Goal: Navigation & Orientation: Find specific page/section

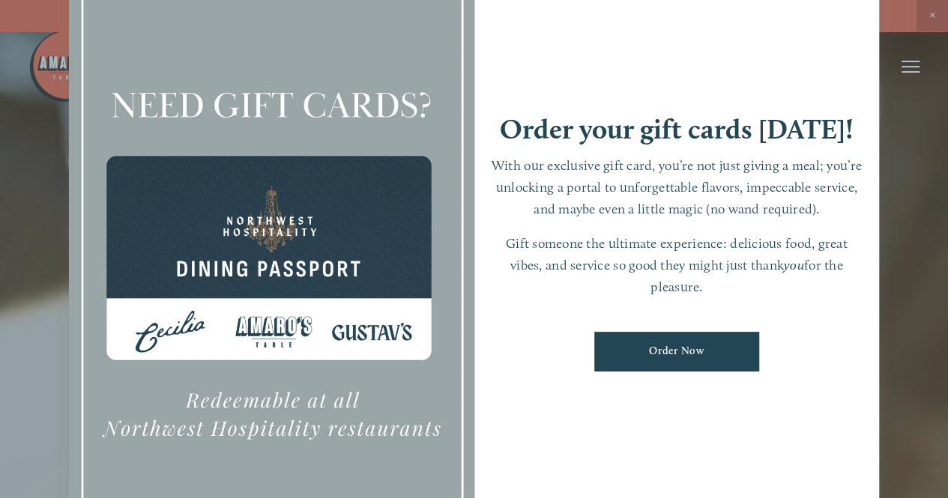
scroll to position [31, 0]
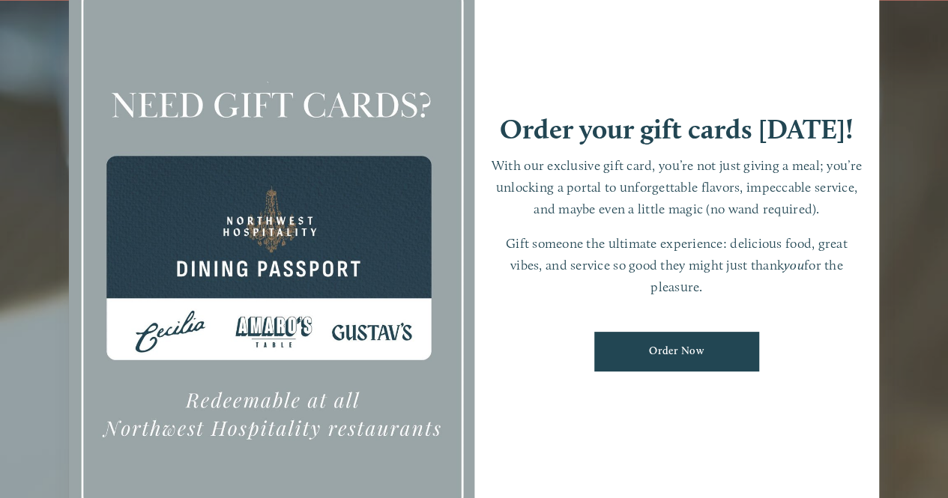
click at [926, 311] on div at bounding box center [474, 249] width 948 height 498
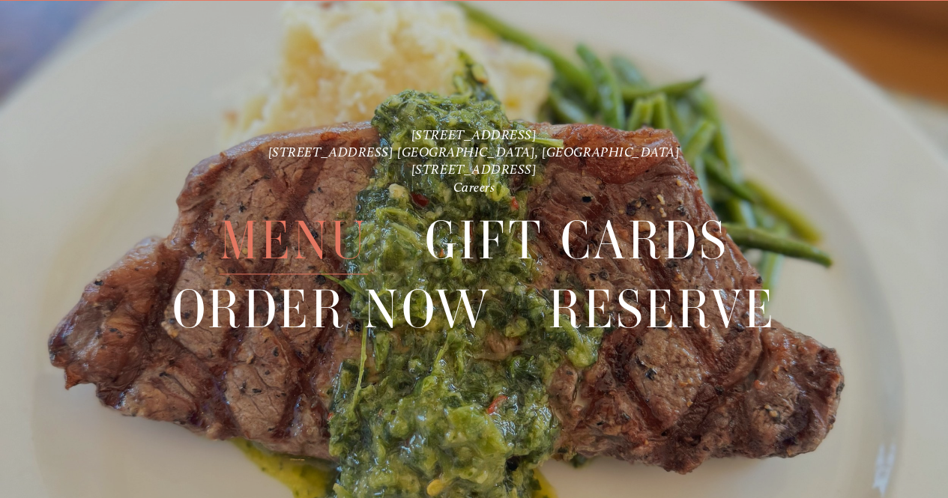
click at [267, 253] on span "Menu" at bounding box center [294, 239] width 148 height 69
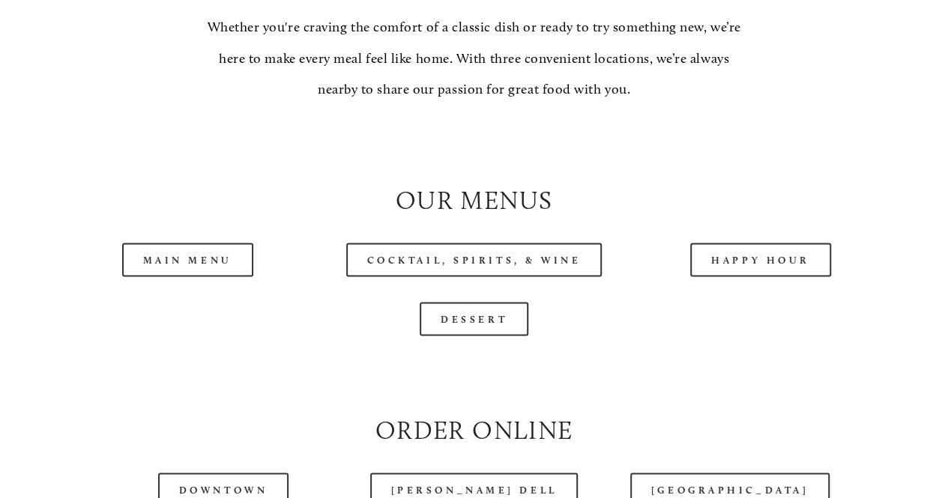
scroll to position [1253, 0]
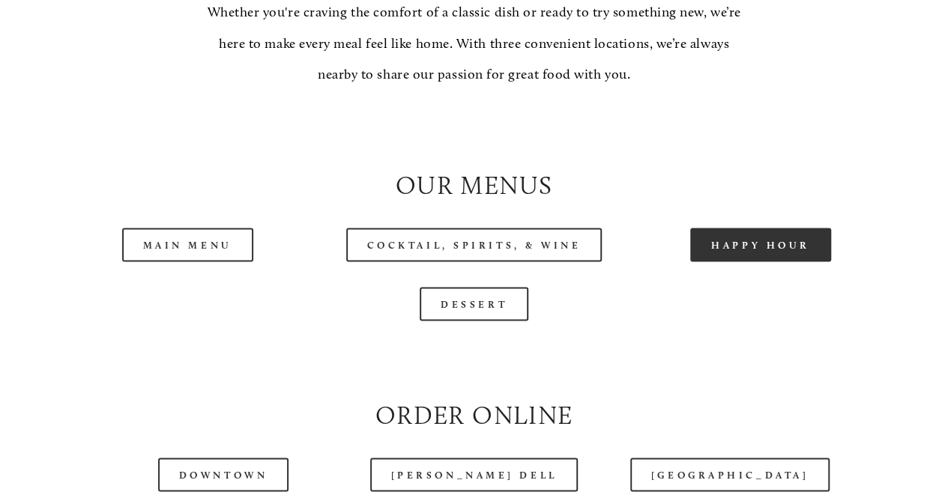
click at [785, 262] on link "Happy Hour" at bounding box center [760, 245] width 141 height 34
